Goal: Transaction & Acquisition: Purchase product/service

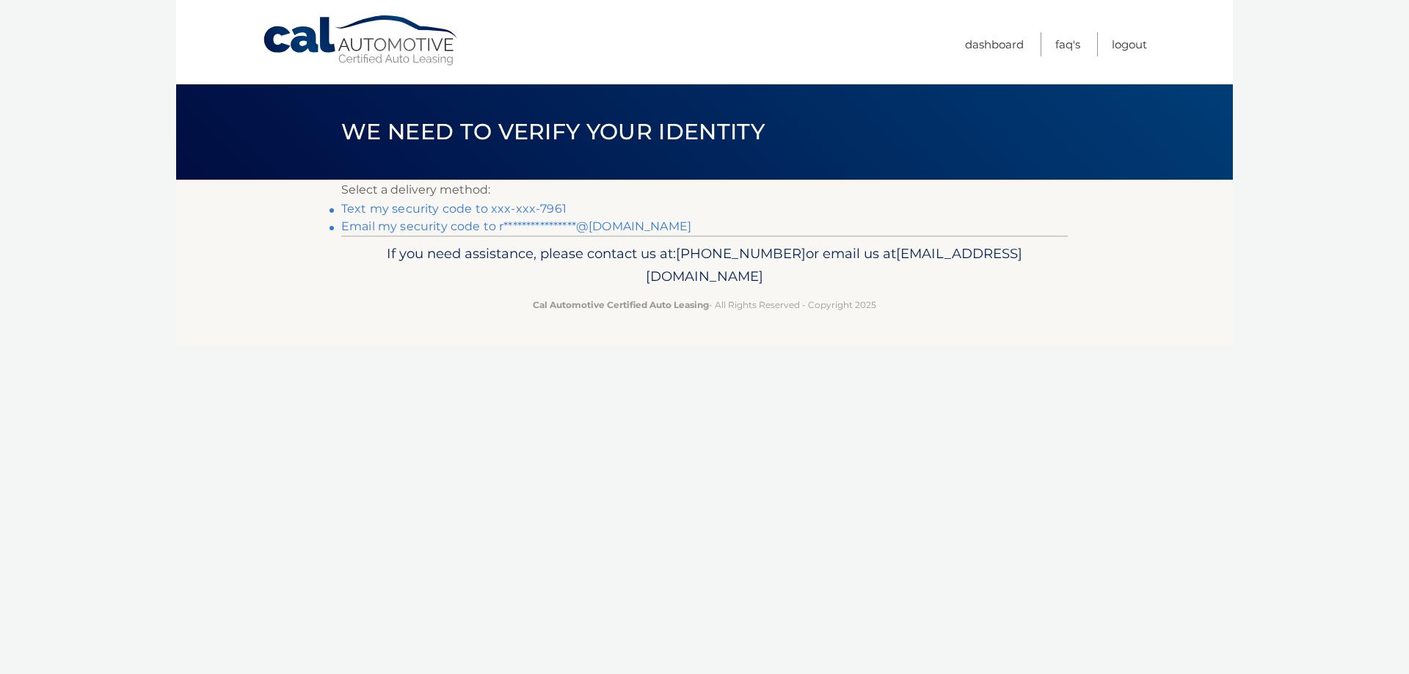
click at [525, 204] on link "Text my security code to xxx-xxx-7961" at bounding box center [453, 209] width 225 height 14
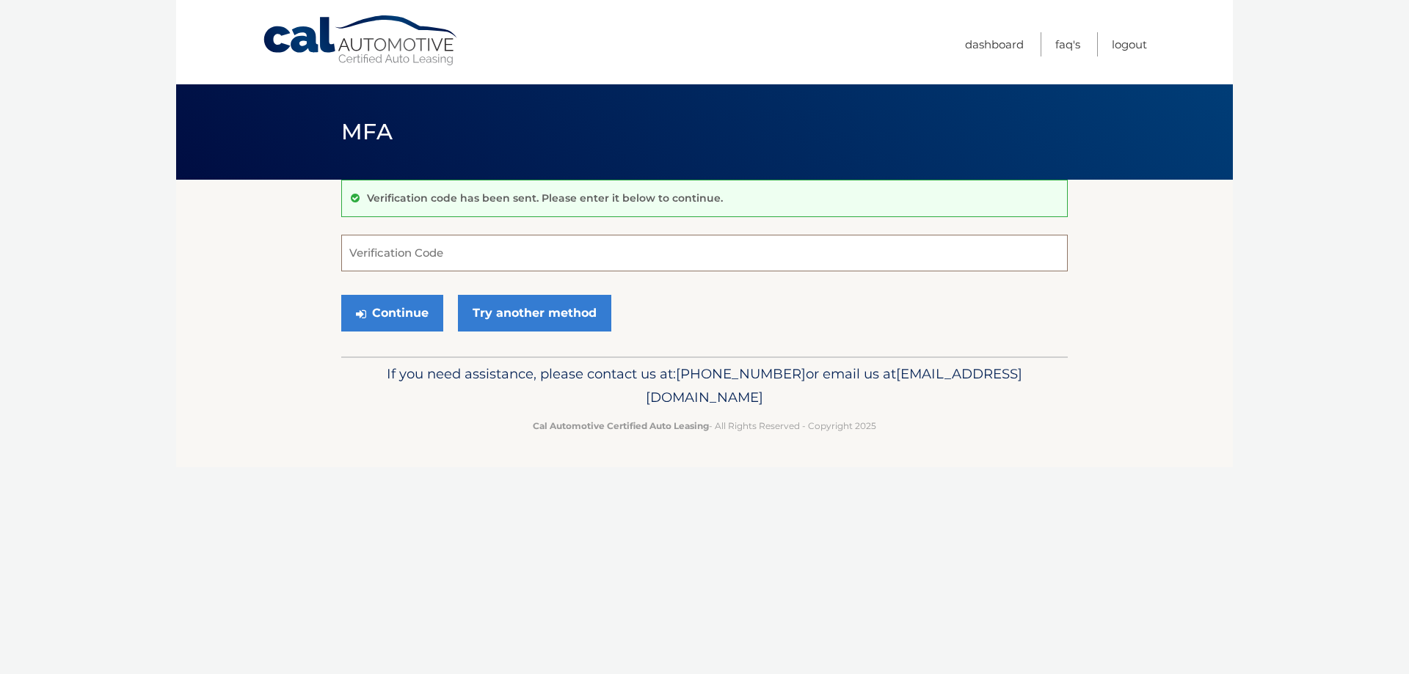
click at [453, 246] on input "Verification Code" at bounding box center [704, 253] width 726 height 37
type input "406708"
click at [383, 317] on button "Continue" at bounding box center [392, 313] width 102 height 37
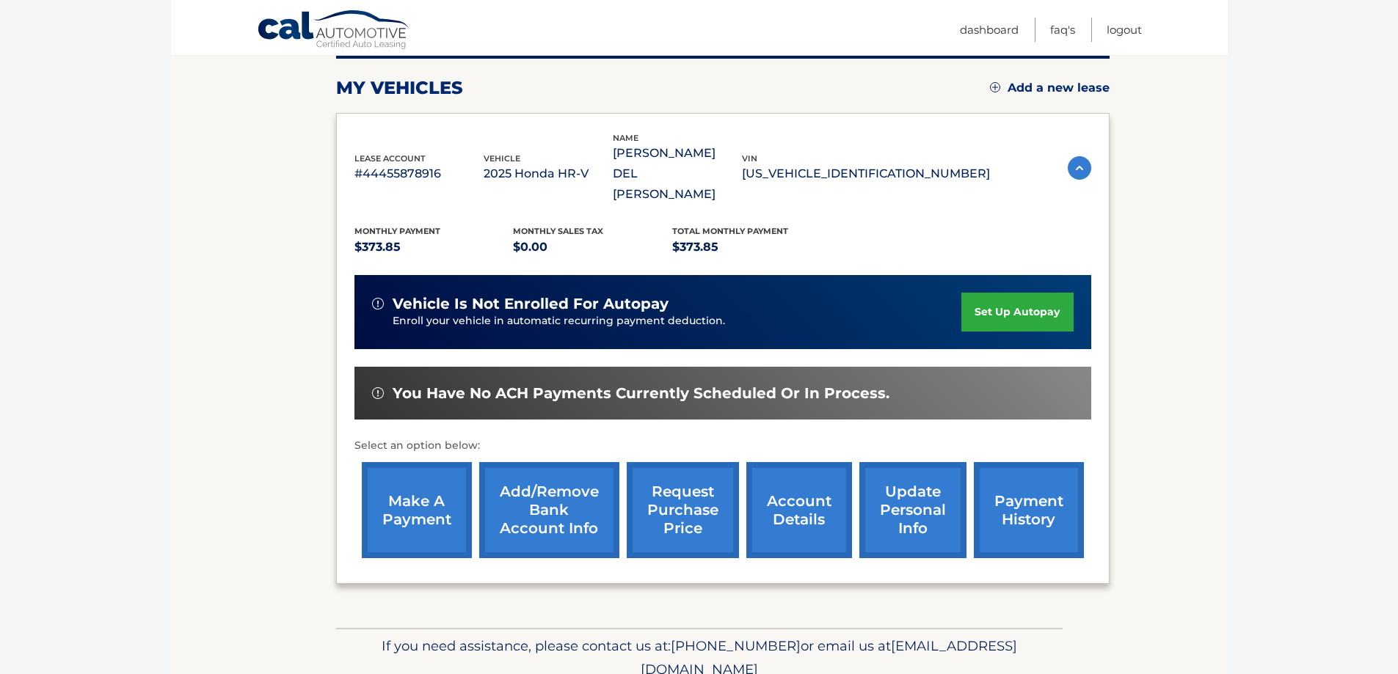
scroll to position [215, 0]
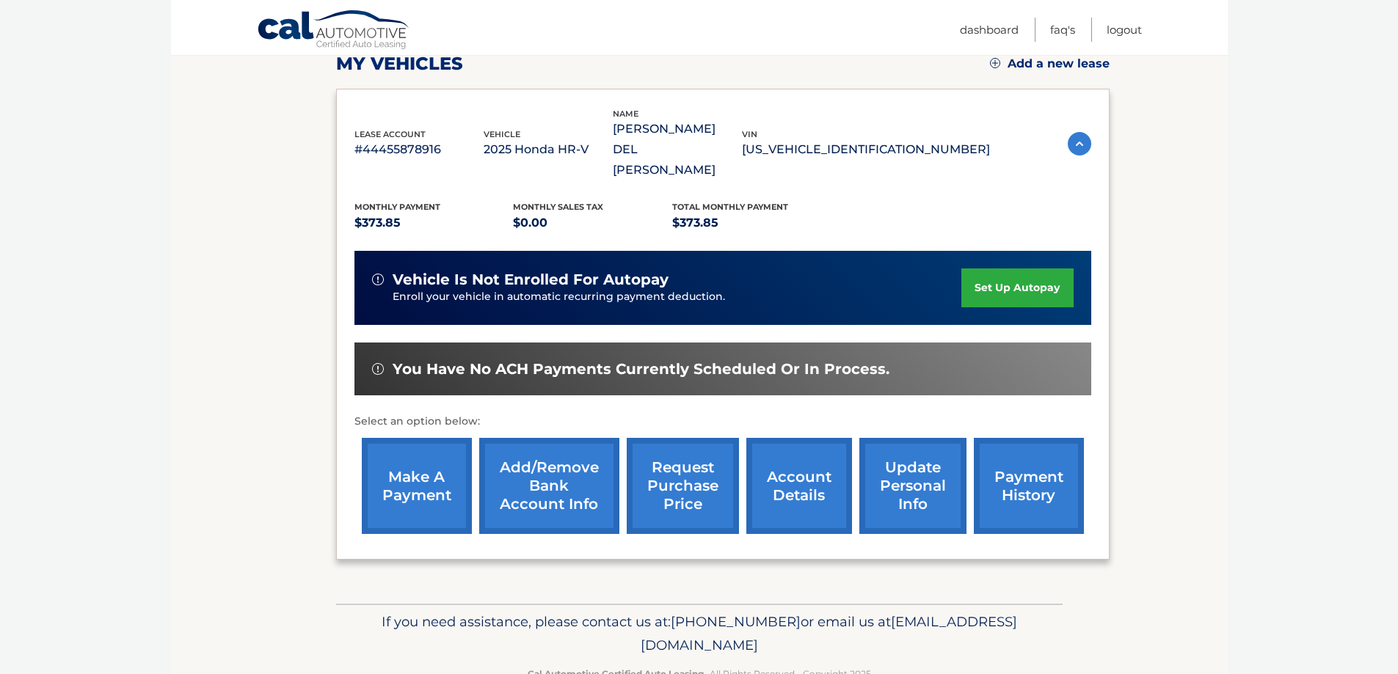
click at [422, 445] on link "make a payment" at bounding box center [417, 486] width 110 height 96
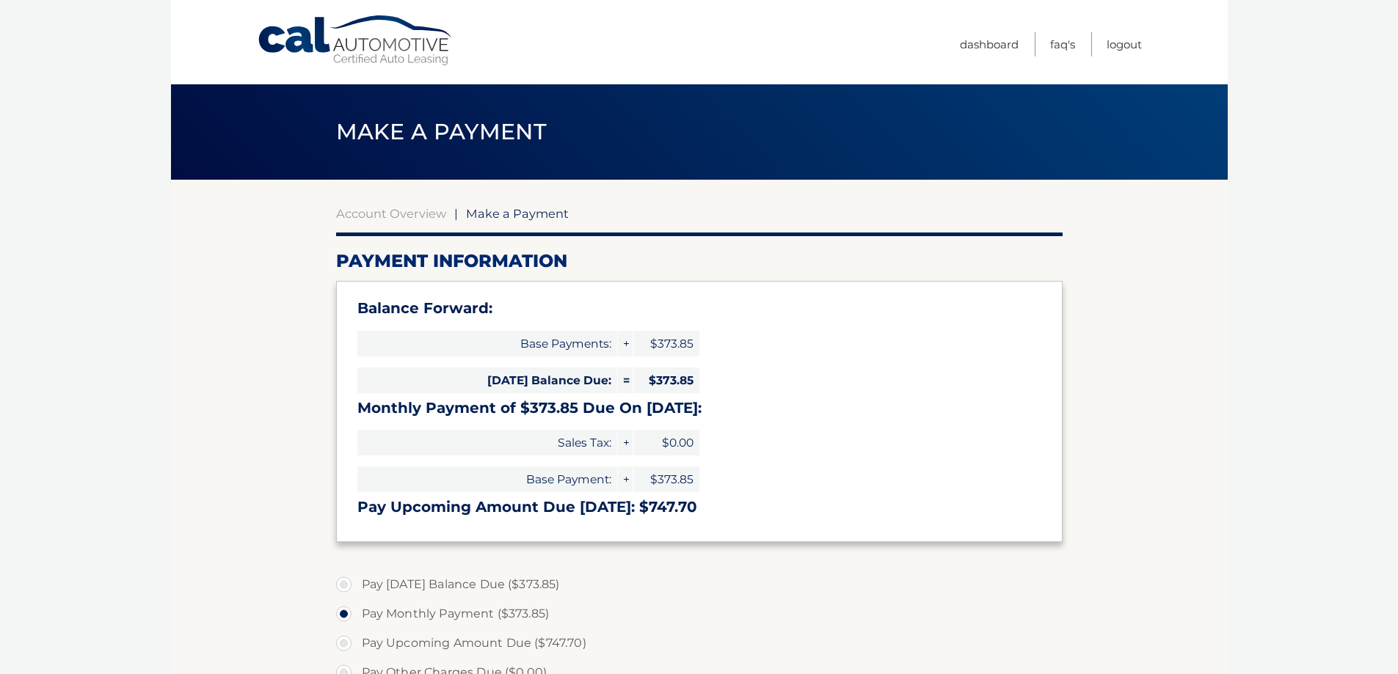
select select "NzA1MThkNjEtNzY3Yy00ZDQyLWJhN2UtMzUwMjVlOGEzOGU3"
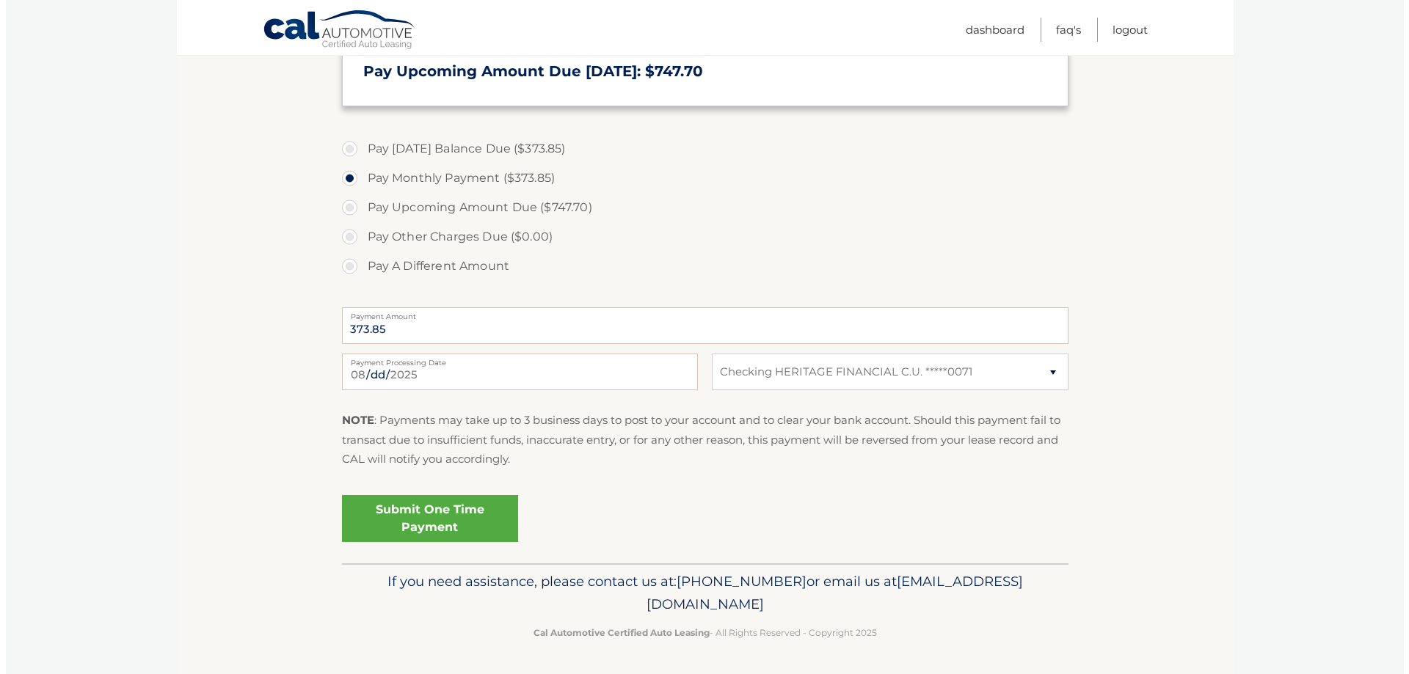
scroll to position [437, 0]
click at [1040, 371] on select "Select Bank Account Checking HERITAGE FINANCIAL C.U. *****0071" at bounding box center [884, 371] width 356 height 37
click at [706, 353] on select "Select Bank Account Checking HERITAGE FINANCIAL C.U. *****0071" at bounding box center [884, 371] width 356 height 37
click at [432, 512] on link "Submit One Time Payment" at bounding box center [424, 518] width 176 height 47
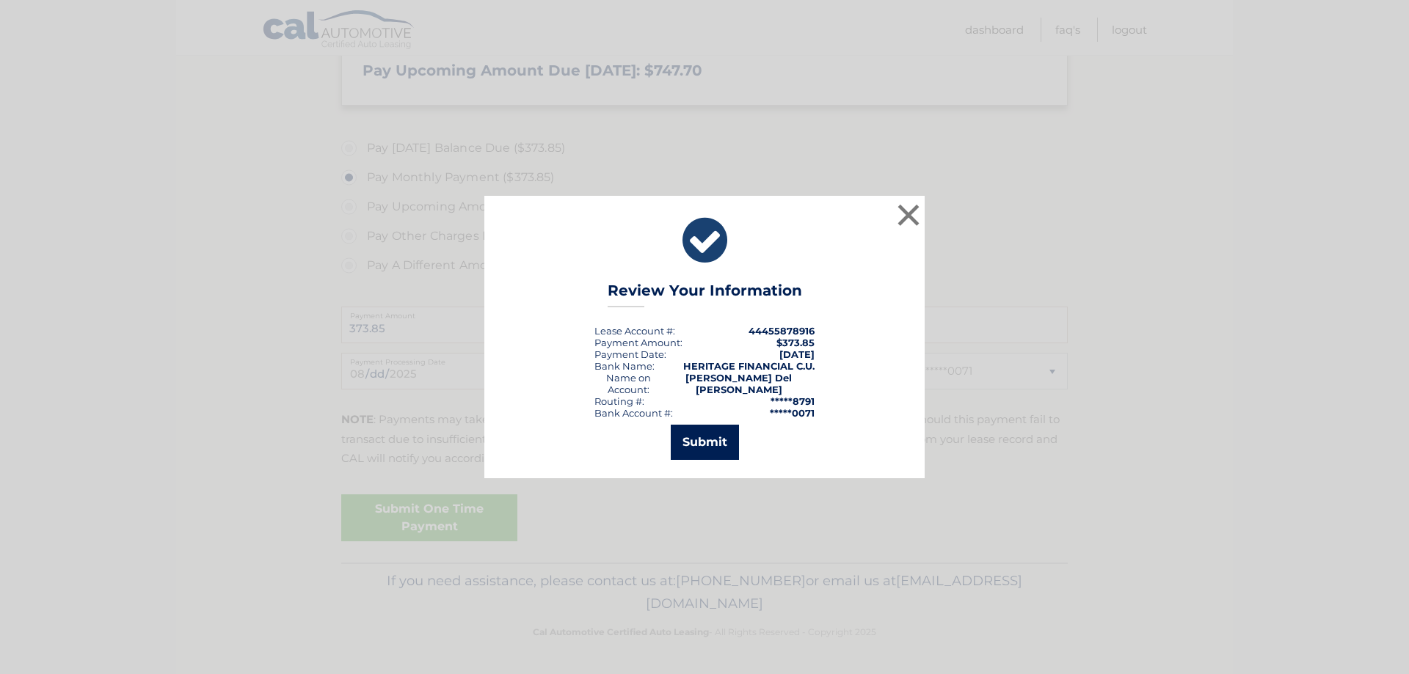
click at [724, 432] on button "Submit" at bounding box center [705, 442] width 68 height 35
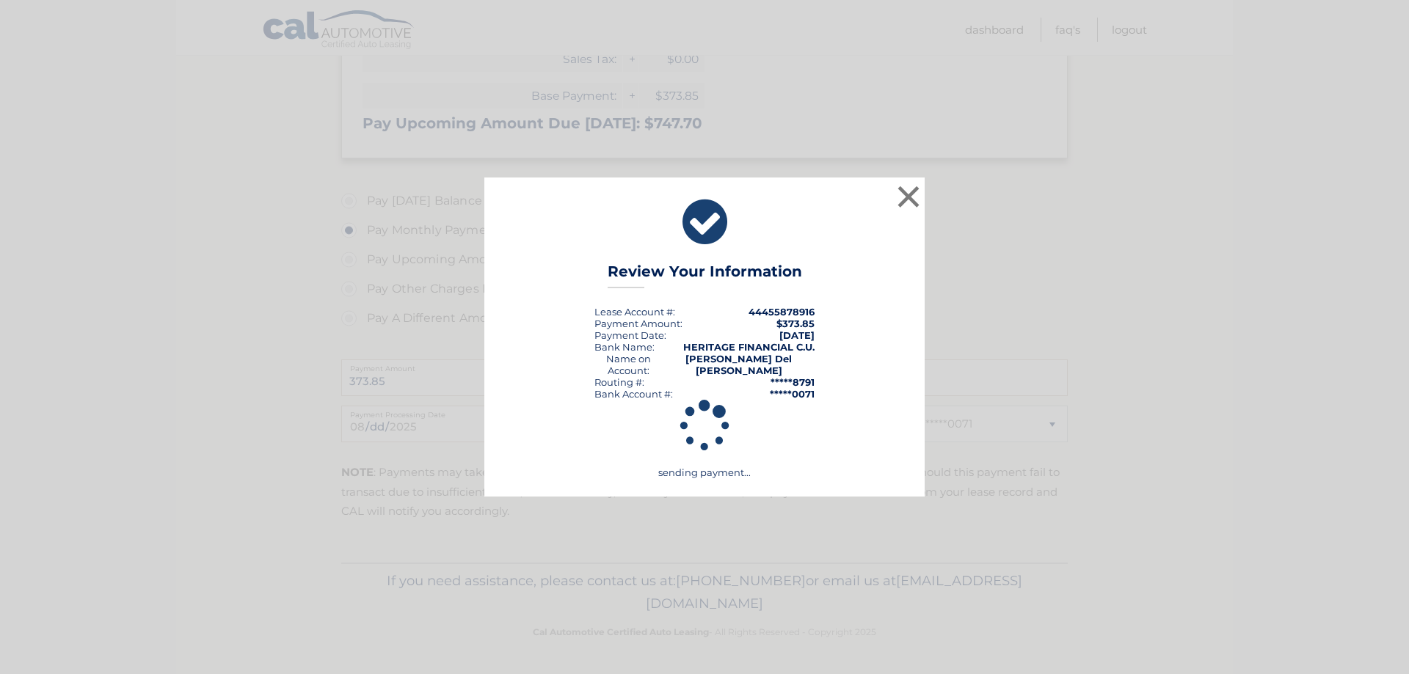
scroll to position [384, 0]
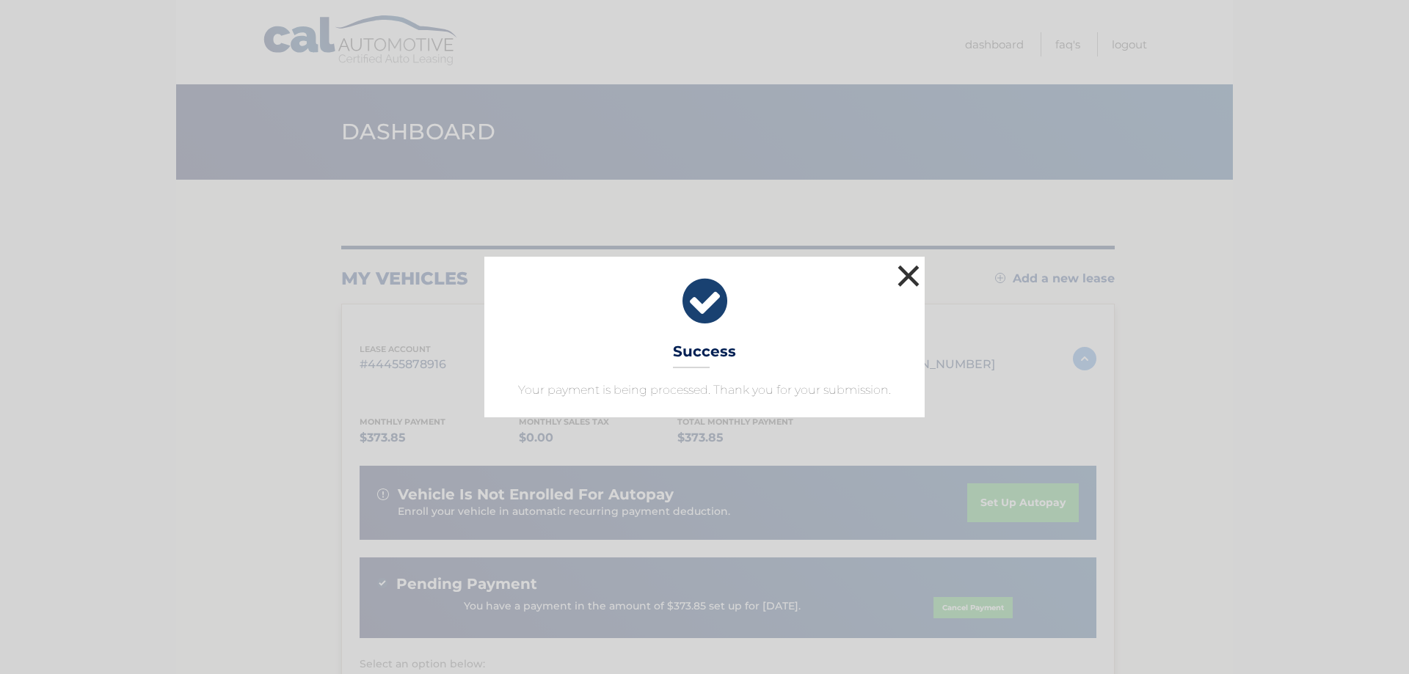
click at [915, 271] on button "×" at bounding box center [908, 275] width 29 height 29
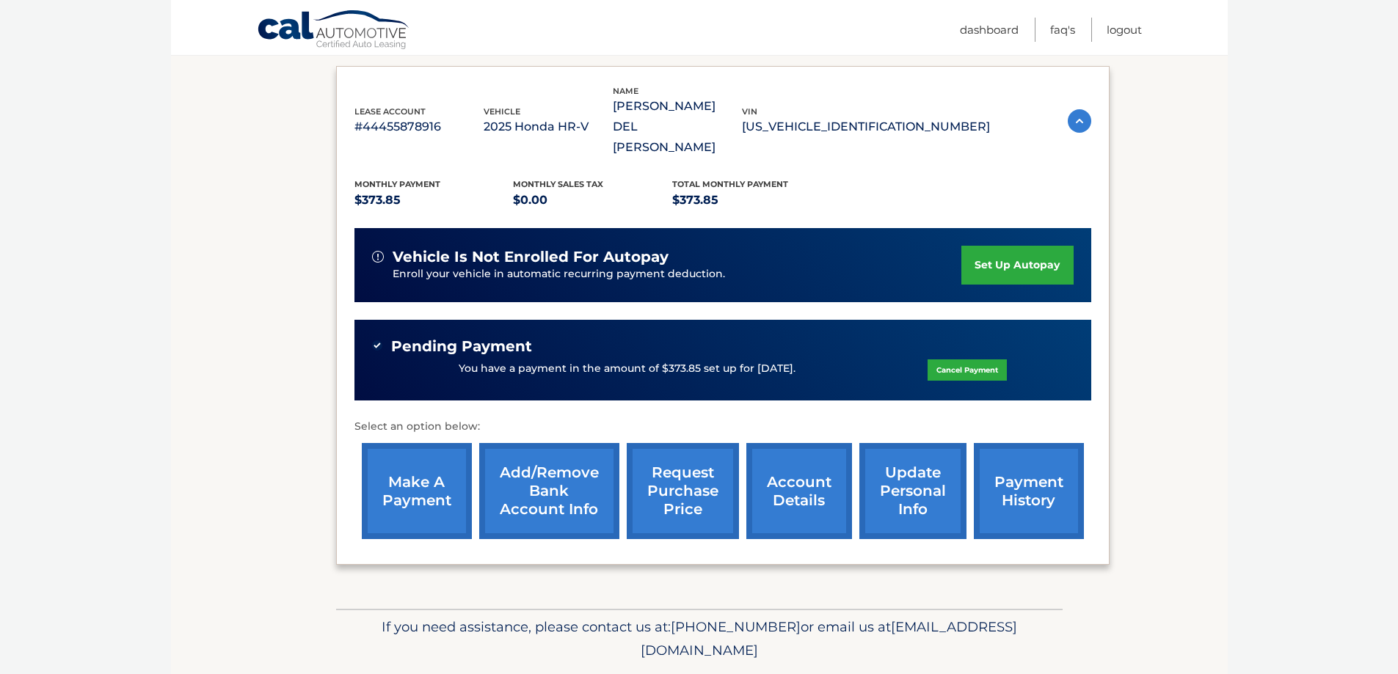
scroll to position [243, 0]
